Goal: Transaction & Acquisition: Download file/media

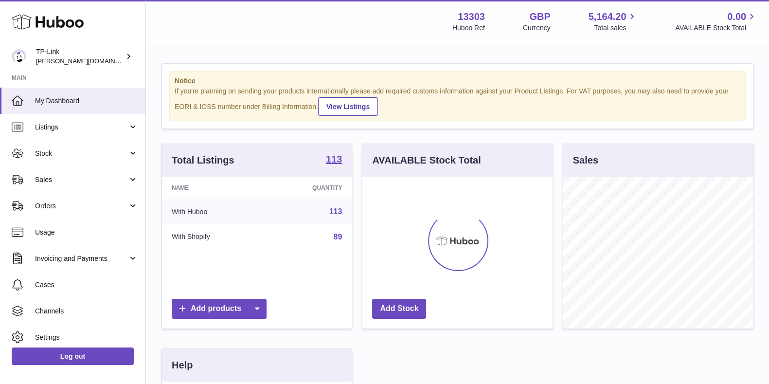
scroll to position [152, 189]
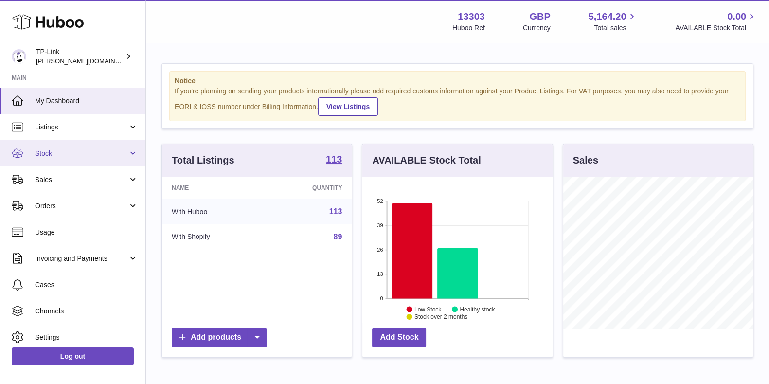
click at [70, 155] on span "Stock" at bounding box center [81, 153] width 93 height 9
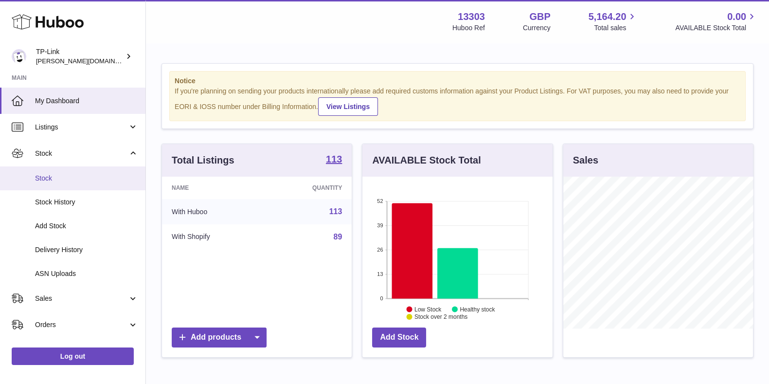
click at [68, 175] on span "Stock" at bounding box center [86, 178] width 103 height 9
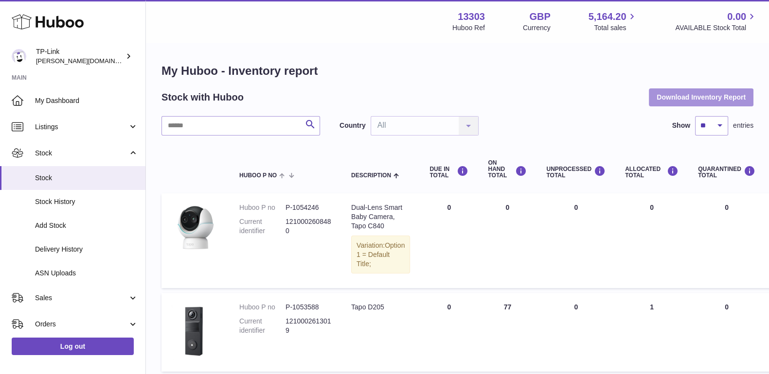
click at [683, 98] on button "Download Inventory Report" at bounding box center [701, 97] width 105 height 18
click at [373, 76] on h1 "My Huboo - Inventory report" at bounding box center [457, 71] width 592 height 16
click at [677, 96] on button "Download Inventory Report" at bounding box center [701, 97] width 105 height 18
